Goal: Check status: Check status

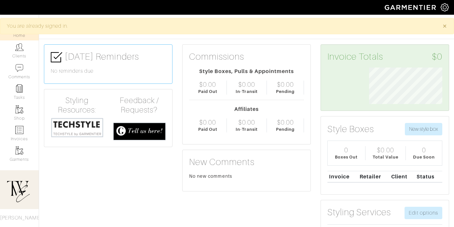
scroll to position [36, 83]
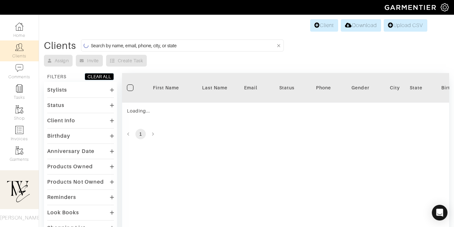
click at [172, 93] on th "First Name" at bounding box center [166, 88] width 49 height 30
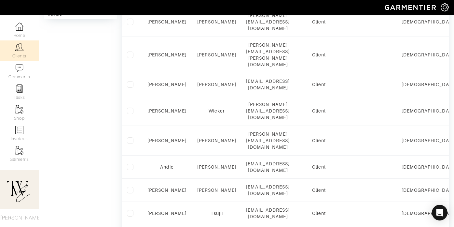
scroll to position [202, 0]
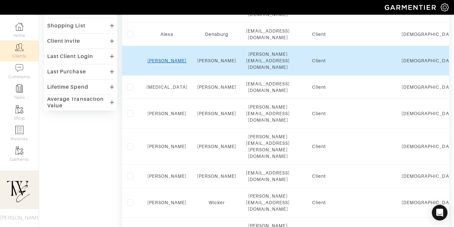
click at [168, 58] on link "[PERSON_NAME]" at bounding box center [166, 60] width 39 height 5
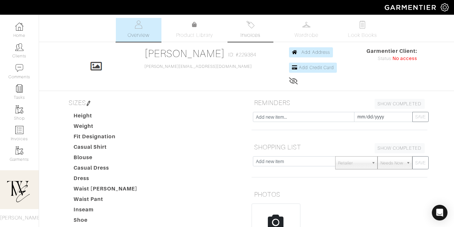
click at [243, 32] on span "Invoices" at bounding box center [251, 35] width 20 height 8
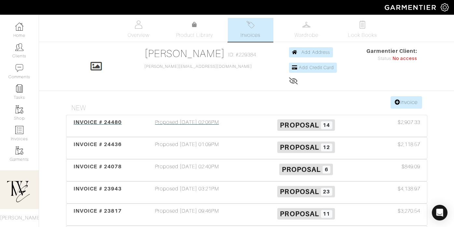
click at [117, 117] on div "INVOICE # 24480 Proposed 09/03/25 02:06PM Proposal 14 $2,907.33" at bounding box center [246, 125] width 361 height 21
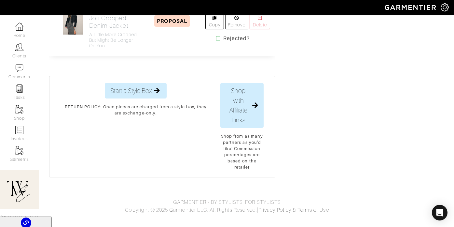
scroll to position [1508, 0]
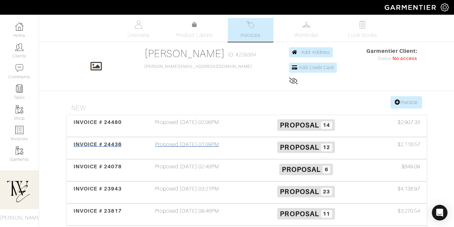
click at [108, 149] on div "INVOICE # 24436" at bounding box center [98, 147] width 60 height 15
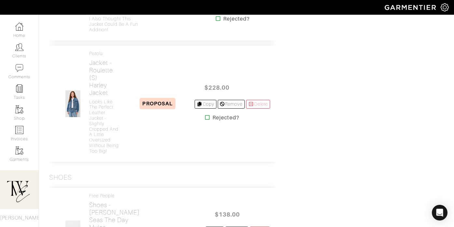
scroll to position [1243, 0]
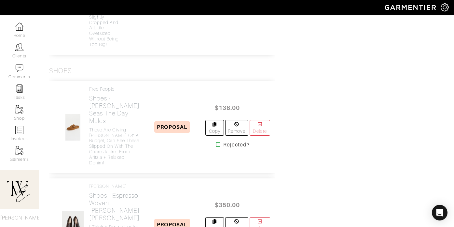
click at [100, 47] on h4 "Looks like the perfect leather jacket - slightly cropped and a little oversized…" at bounding box center [105, 20] width 32 height 55
